Goal: Navigation & Orientation: Locate item on page

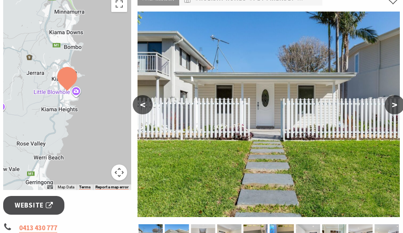
scroll to position [135, 0]
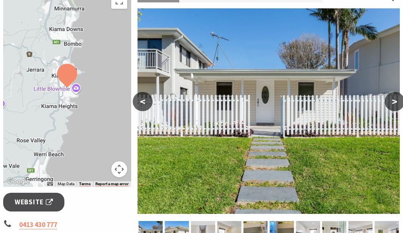
click at [394, 101] on button ">" at bounding box center [395, 101] width 20 height 19
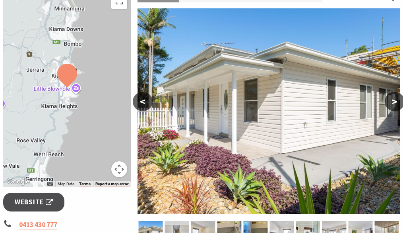
click at [394, 101] on button ">" at bounding box center [395, 101] width 20 height 19
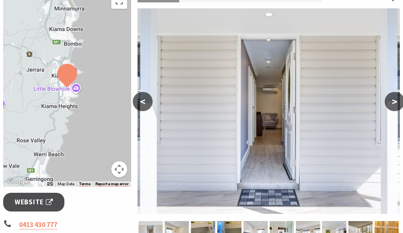
click at [394, 101] on button ">" at bounding box center [395, 101] width 20 height 19
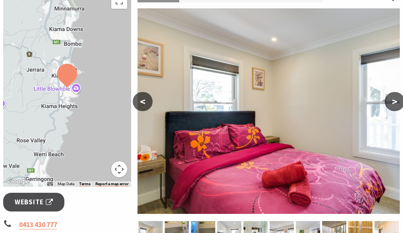
click at [394, 101] on button ">" at bounding box center [395, 101] width 20 height 19
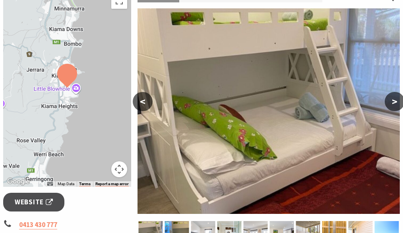
click at [394, 101] on button ">" at bounding box center [395, 101] width 20 height 19
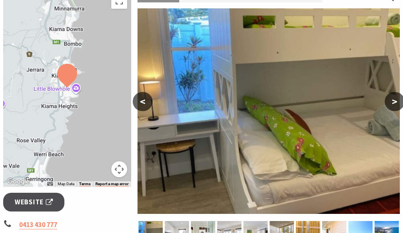
click at [394, 101] on button ">" at bounding box center [395, 101] width 20 height 19
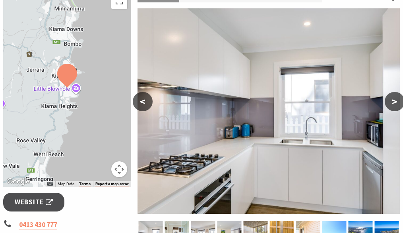
click at [394, 101] on button ">" at bounding box center [395, 101] width 20 height 19
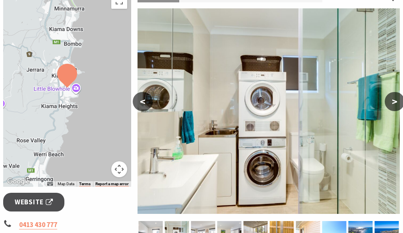
click at [394, 101] on button ">" at bounding box center [395, 101] width 20 height 19
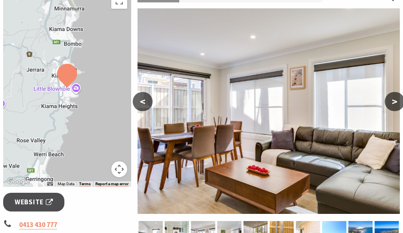
click at [394, 101] on button ">" at bounding box center [395, 101] width 20 height 19
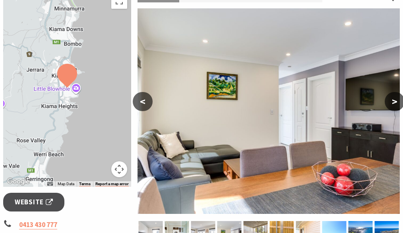
click at [394, 101] on button ">" at bounding box center [395, 101] width 20 height 19
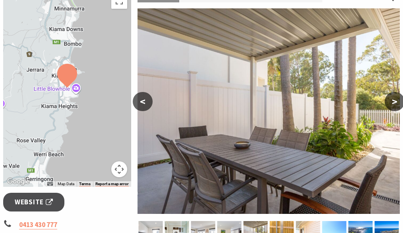
click at [394, 101] on button ">" at bounding box center [395, 101] width 20 height 19
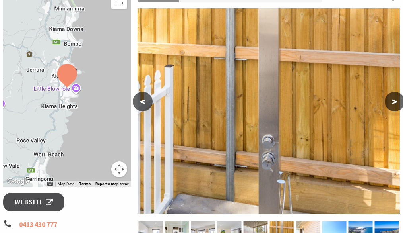
click at [394, 101] on button ">" at bounding box center [395, 101] width 20 height 19
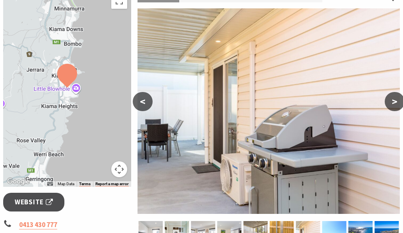
click at [394, 101] on button ">" at bounding box center [395, 101] width 20 height 19
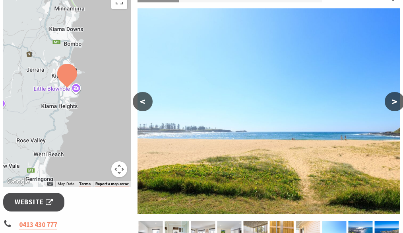
click at [116, 158] on div at bounding box center [67, 88] width 128 height 198
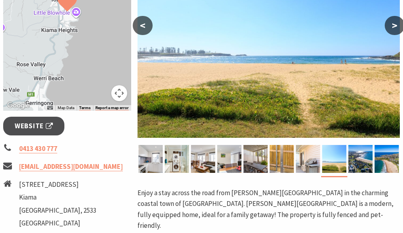
scroll to position [212, 0]
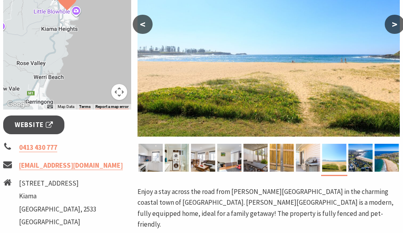
click at [116, 158] on ul "0413 430 777 [EMAIL_ADDRESS][DOMAIN_NAME] [STREET_ADDRESS]" at bounding box center [67, 185] width 128 height 87
